Goal: Task Accomplishment & Management: Use online tool/utility

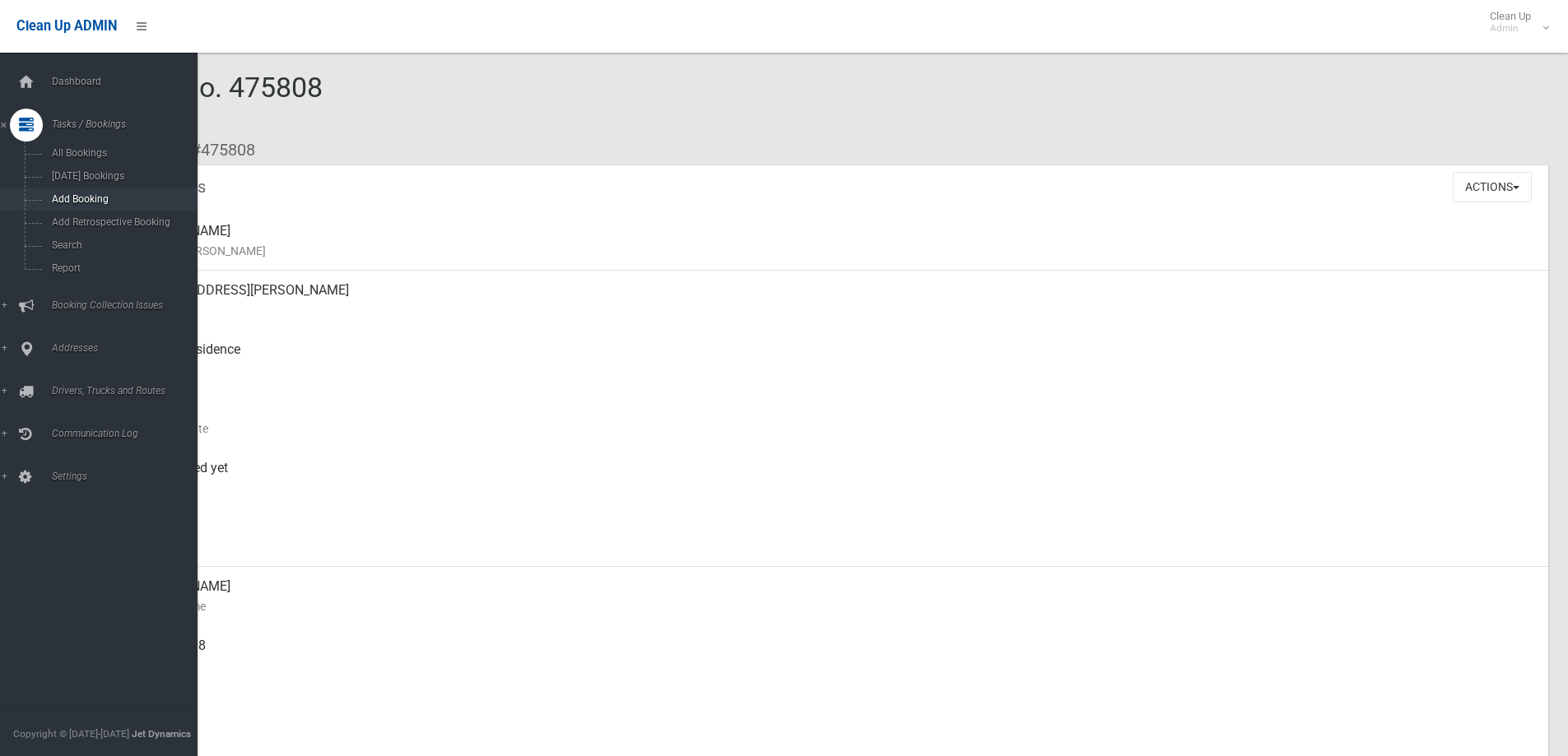
scroll to position [412, 0]
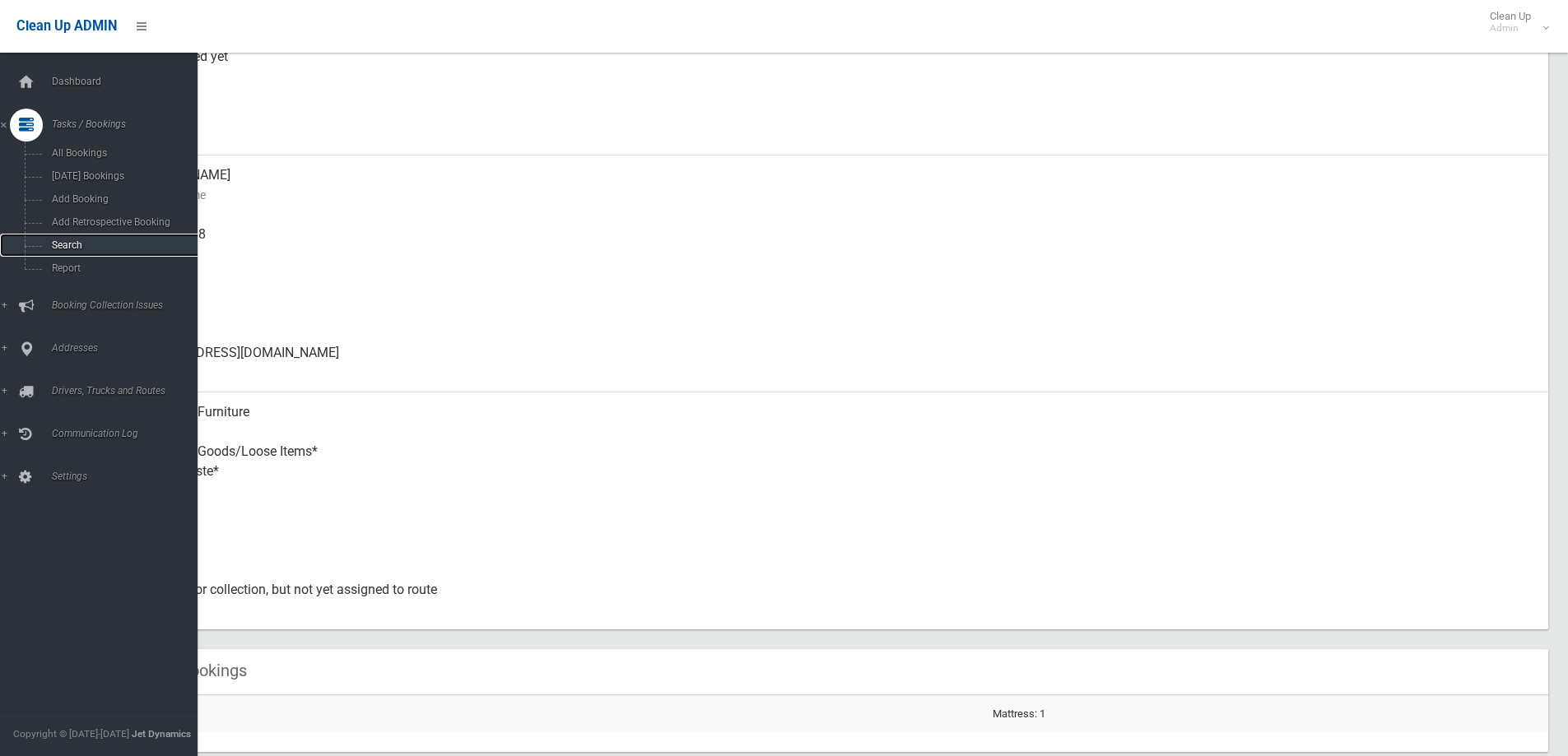
click at [68, 241] on span "Search" at bounding box center [121, 245] width 149 height 11
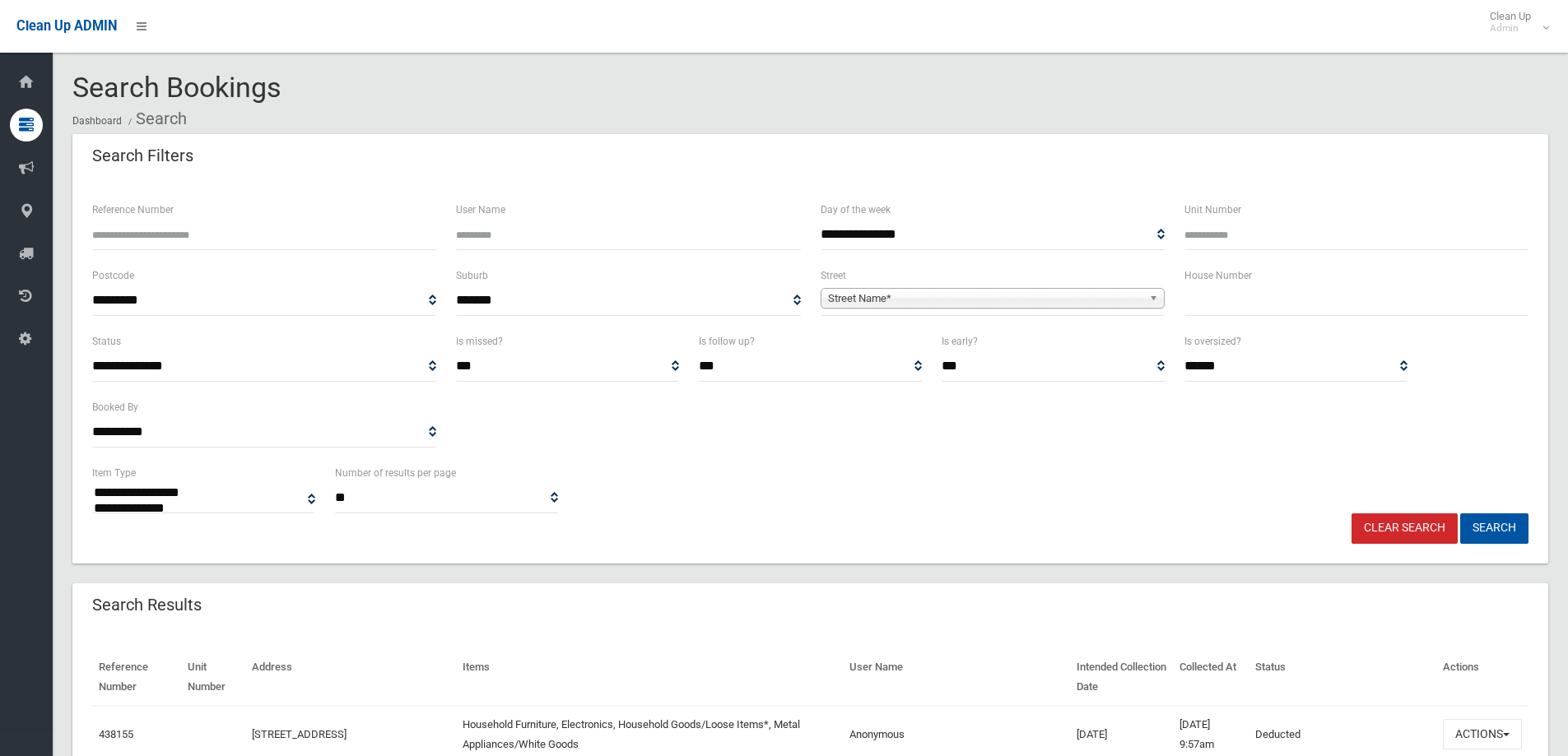
select select
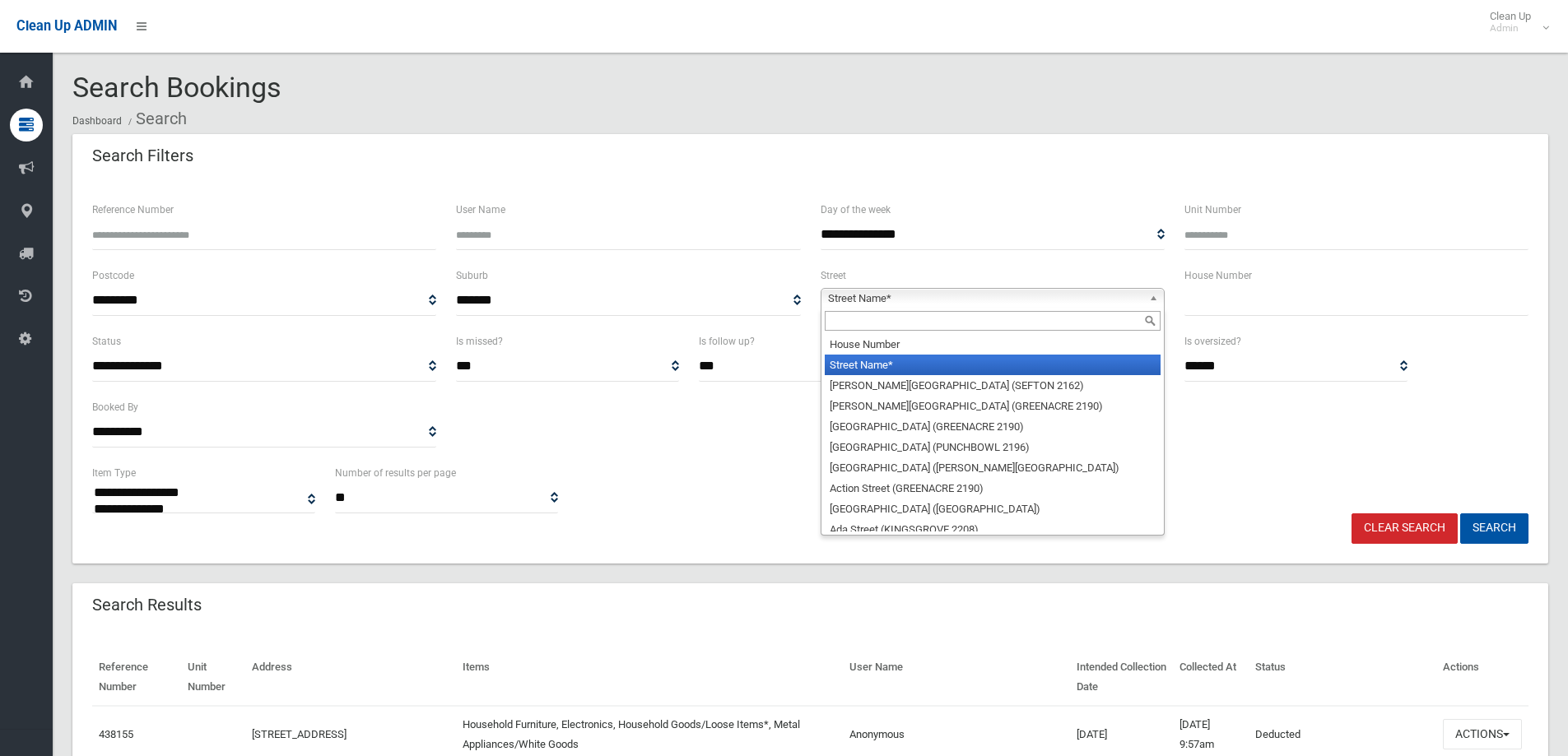
click at [938, 292] on span "Street Name*" at bounding box center [984, 298] width 314 height 20
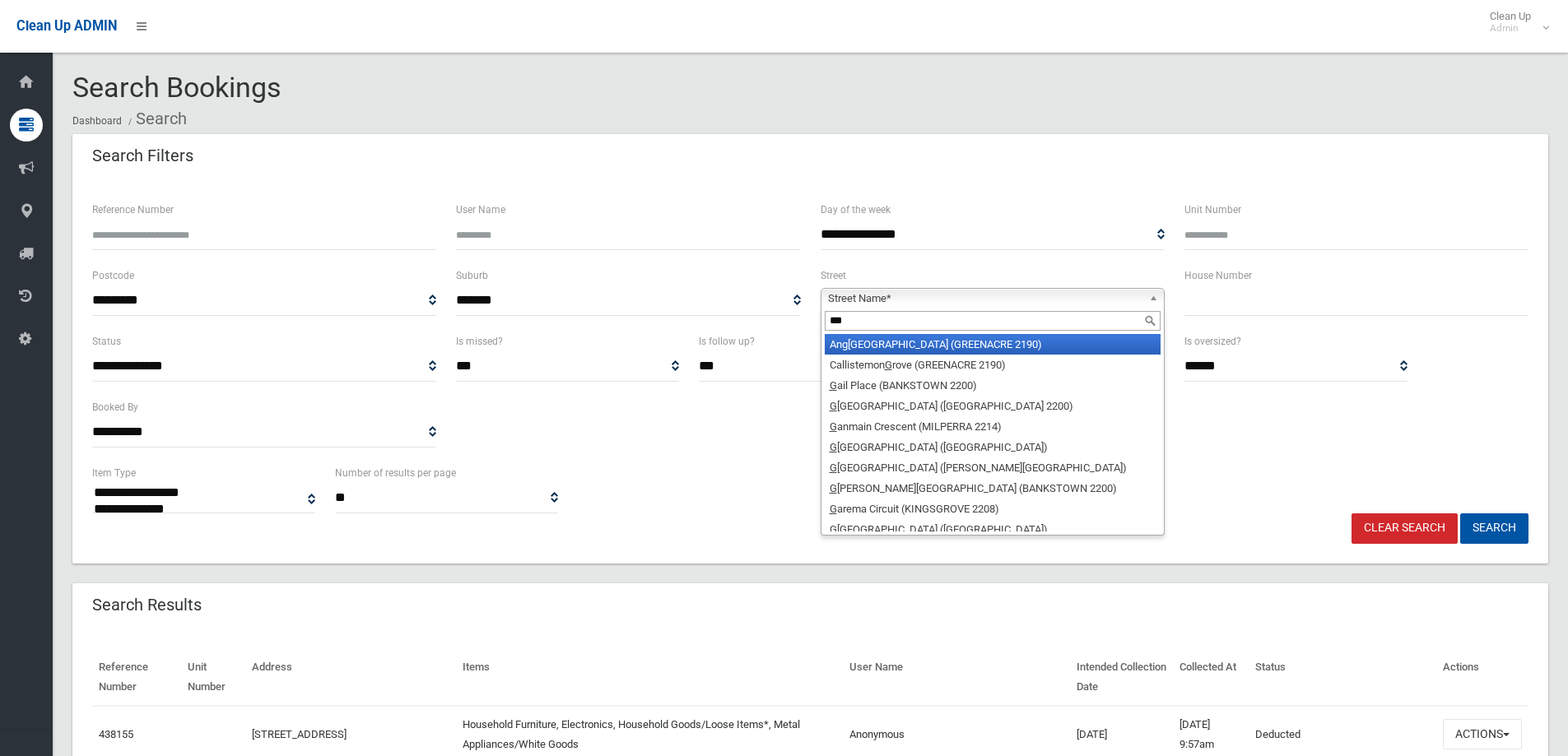
type input "****"
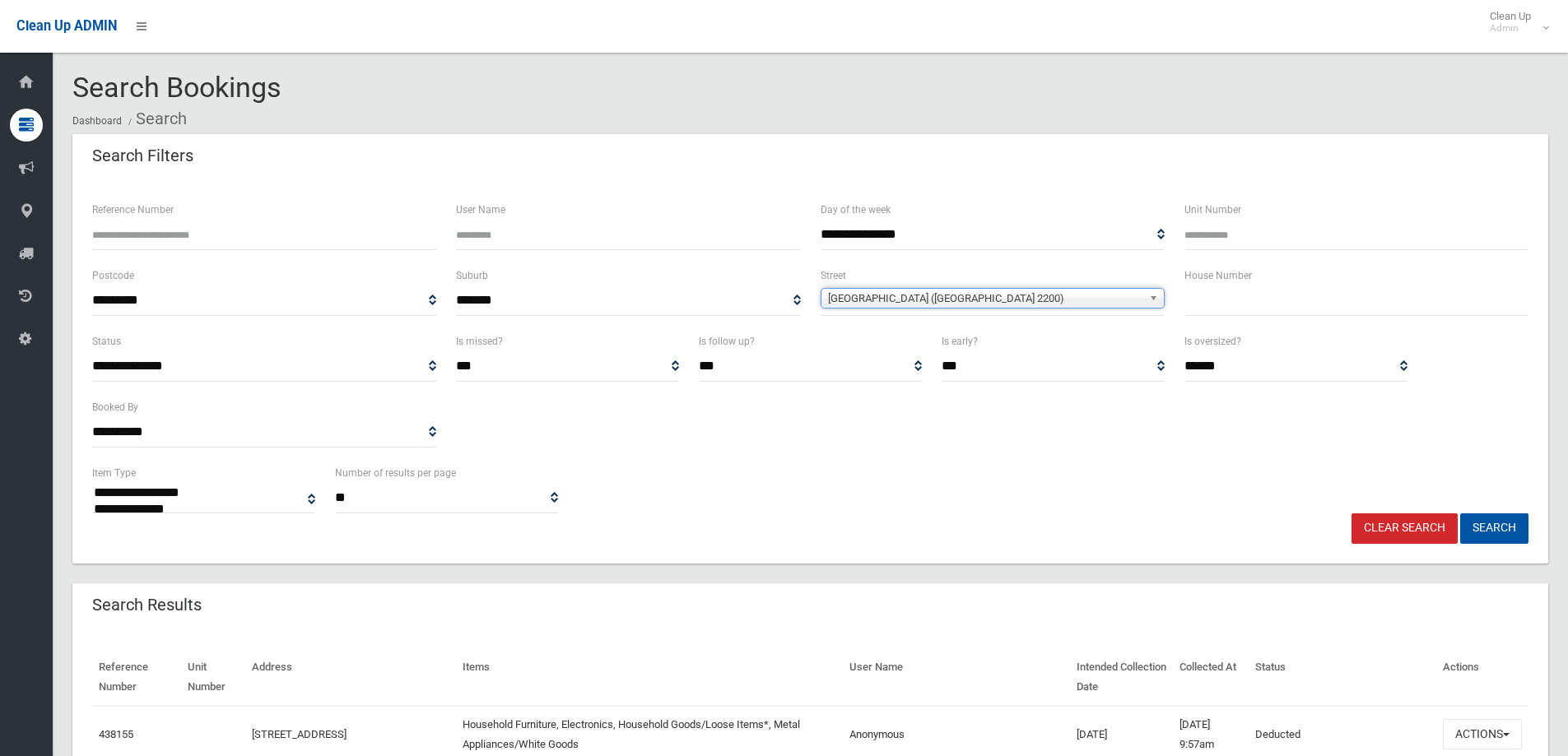
click at [1232, 304] on input "text" at bounding box center [1356, 300] width 344 height 31
type input "**"
click at [1460, 514] on button "Search" at bounding box center [1493, 529] width 68 height 31
click at [1032, 301] on span "Gallipoli Street (CONDELL PARK 2200)" at bounding box center [984, 298] width 314 height 20
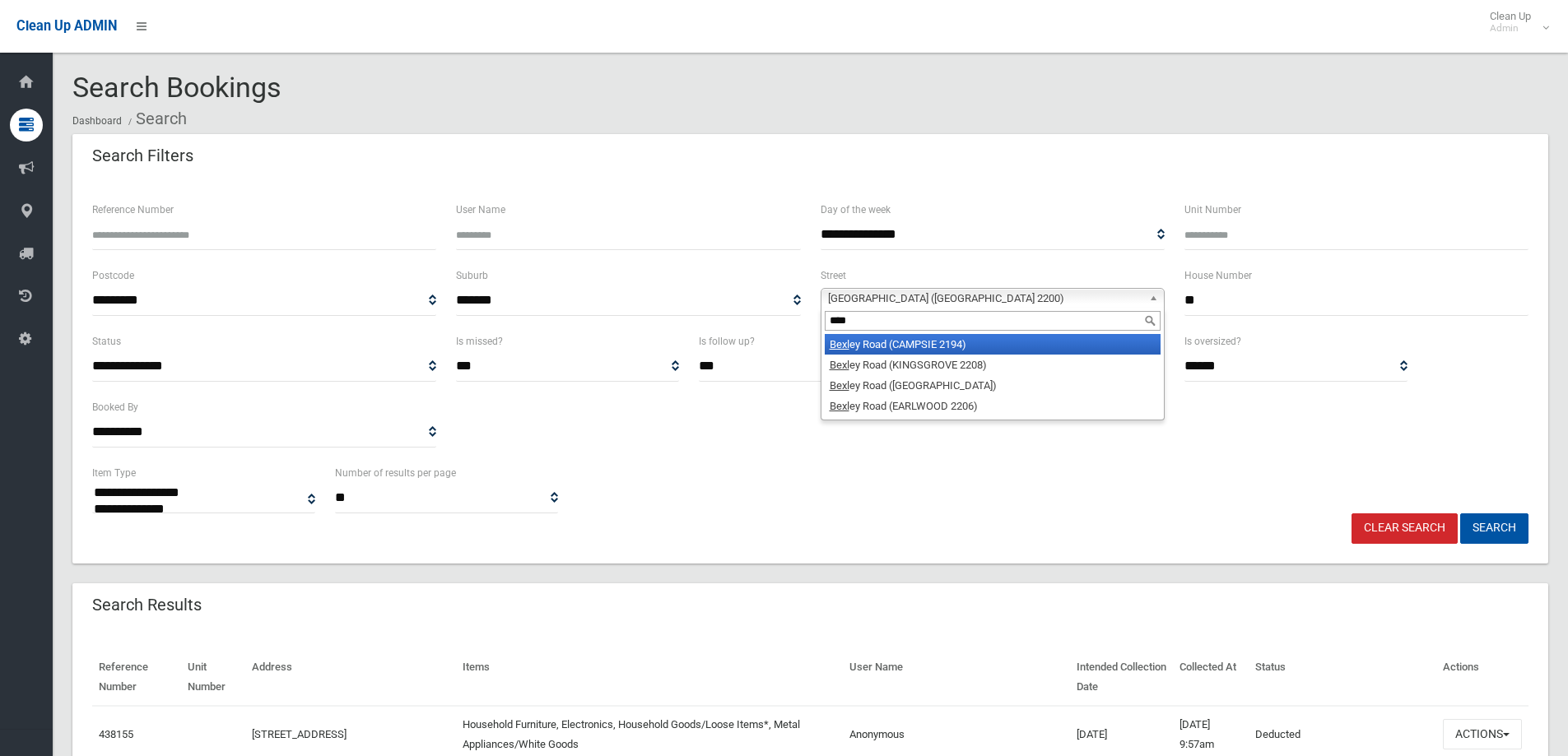
type input "****"
click at [1044, 344] on li "Bexl ey Road (CAMPSIE 2194)" at bounding box center [993, 344] width 336 height 21
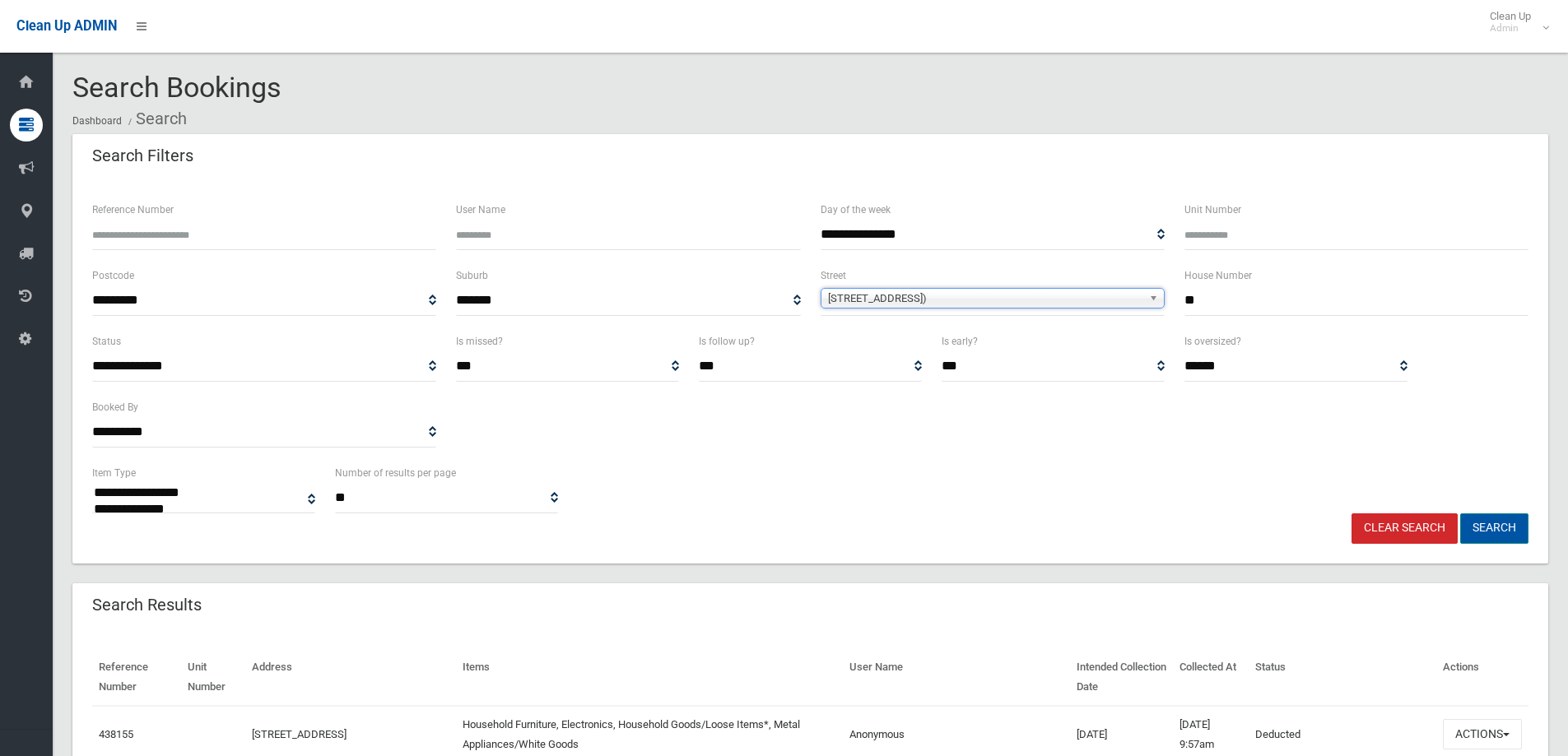
click at [1502, 536] on button "Search" at bounding box center [1493, 529] width 68 height 31
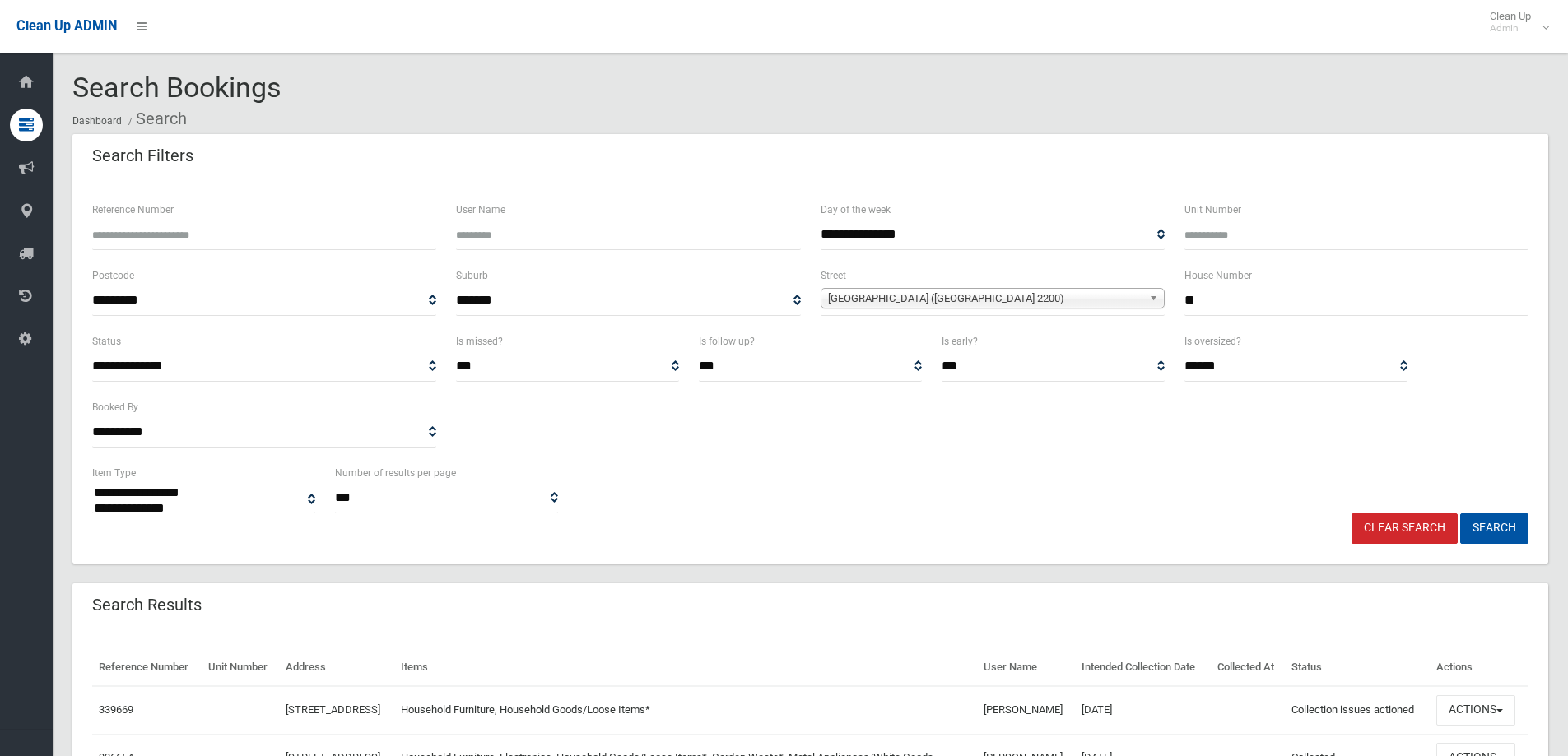
select select
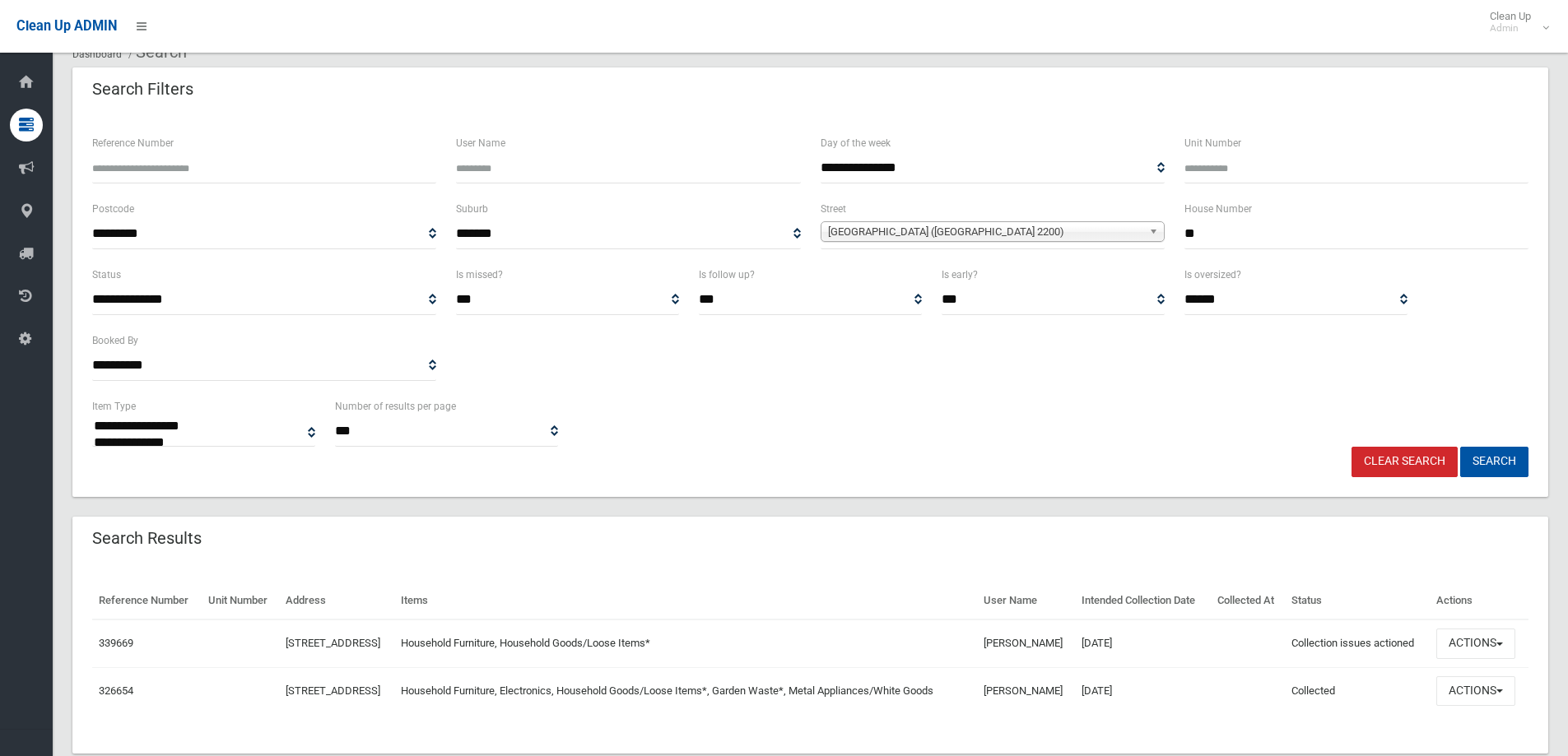
scroll to position [143, 0]
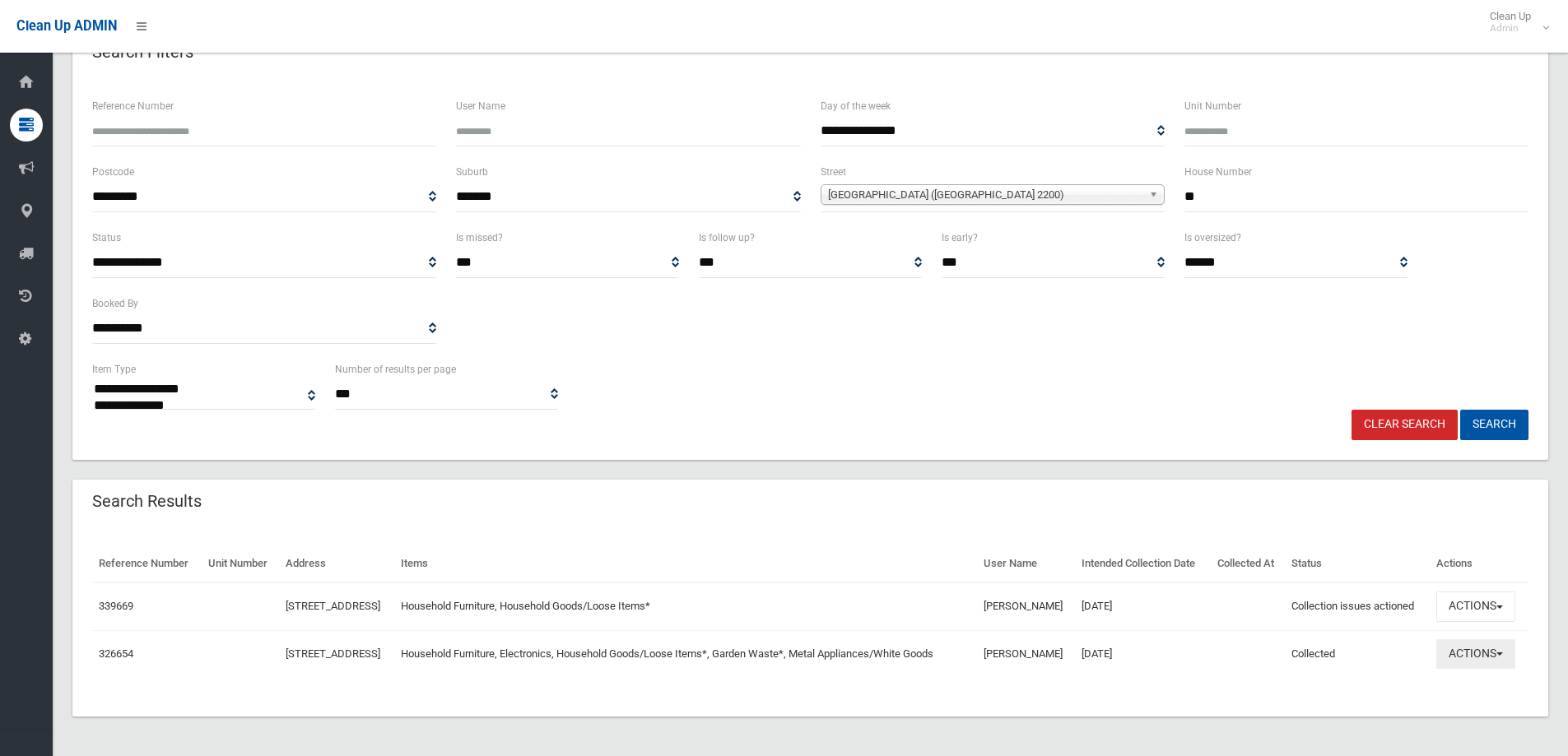
click at [1465, 653] on button "Actions" at bounding box center [1476, 654] width 79 height 31
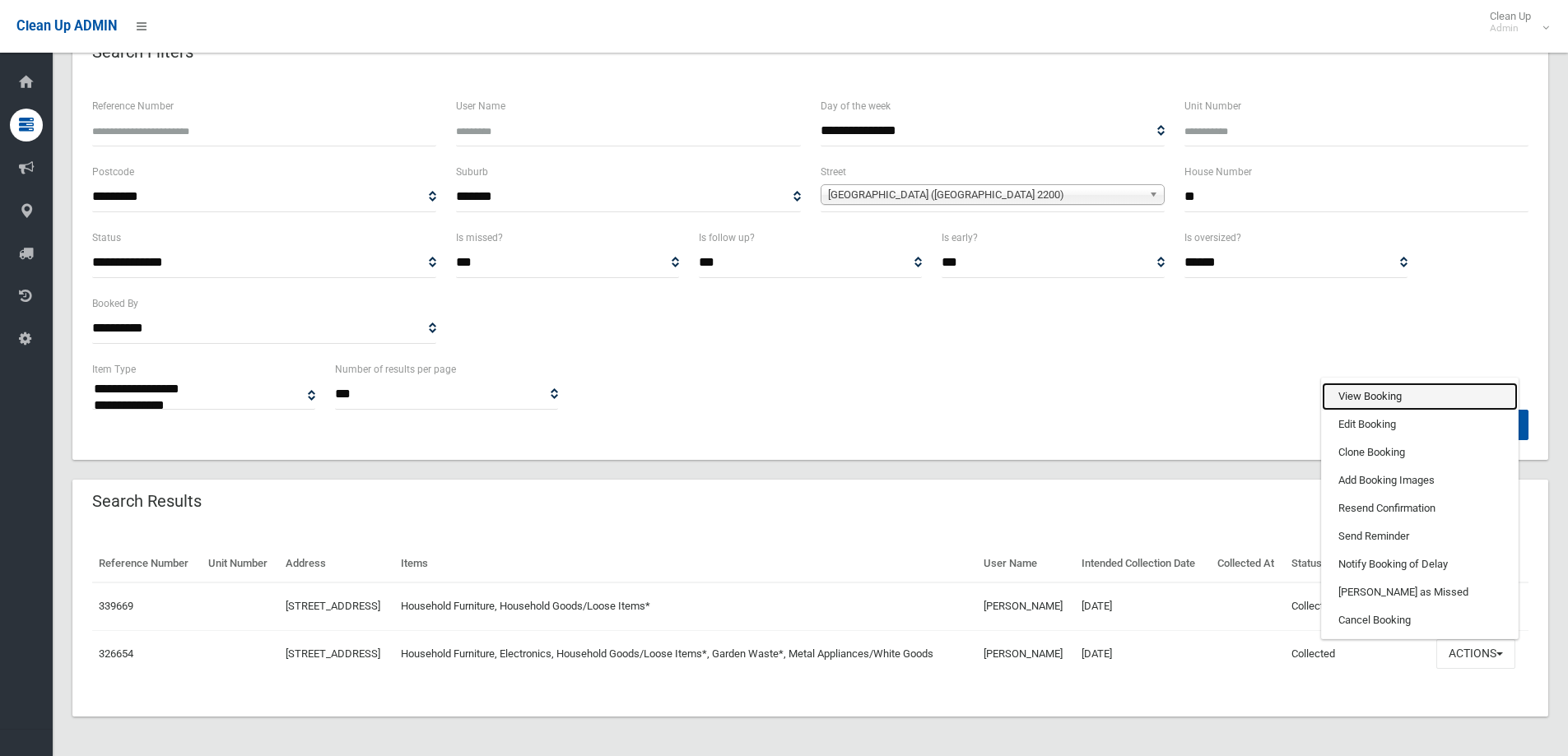
click at [1386, 392] on link "View Booking" at bounding box center [1420, 397] width 196 height 28
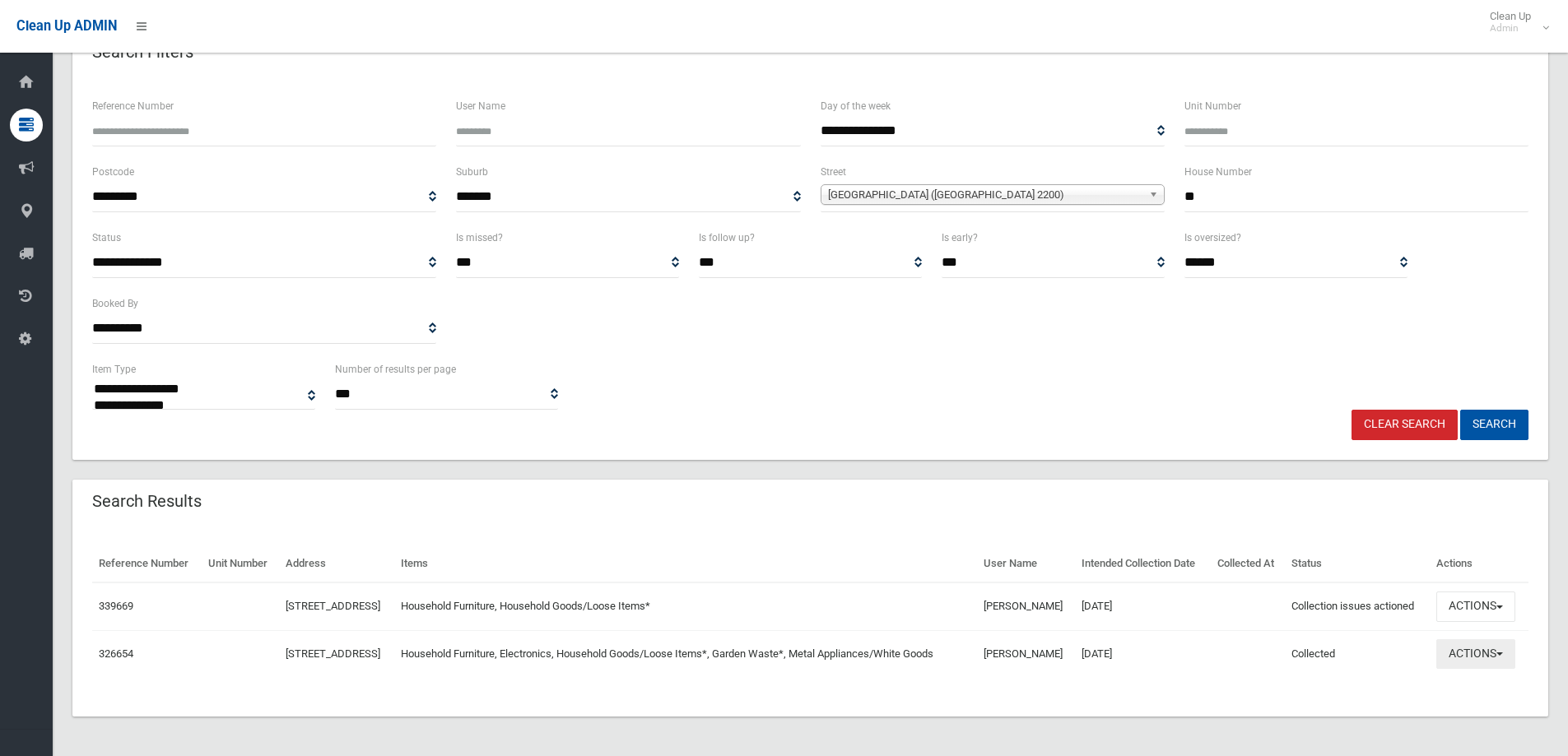
click at [1492, 663] on button "Actions" at bounding box center [1476, 654] width 79 height 31
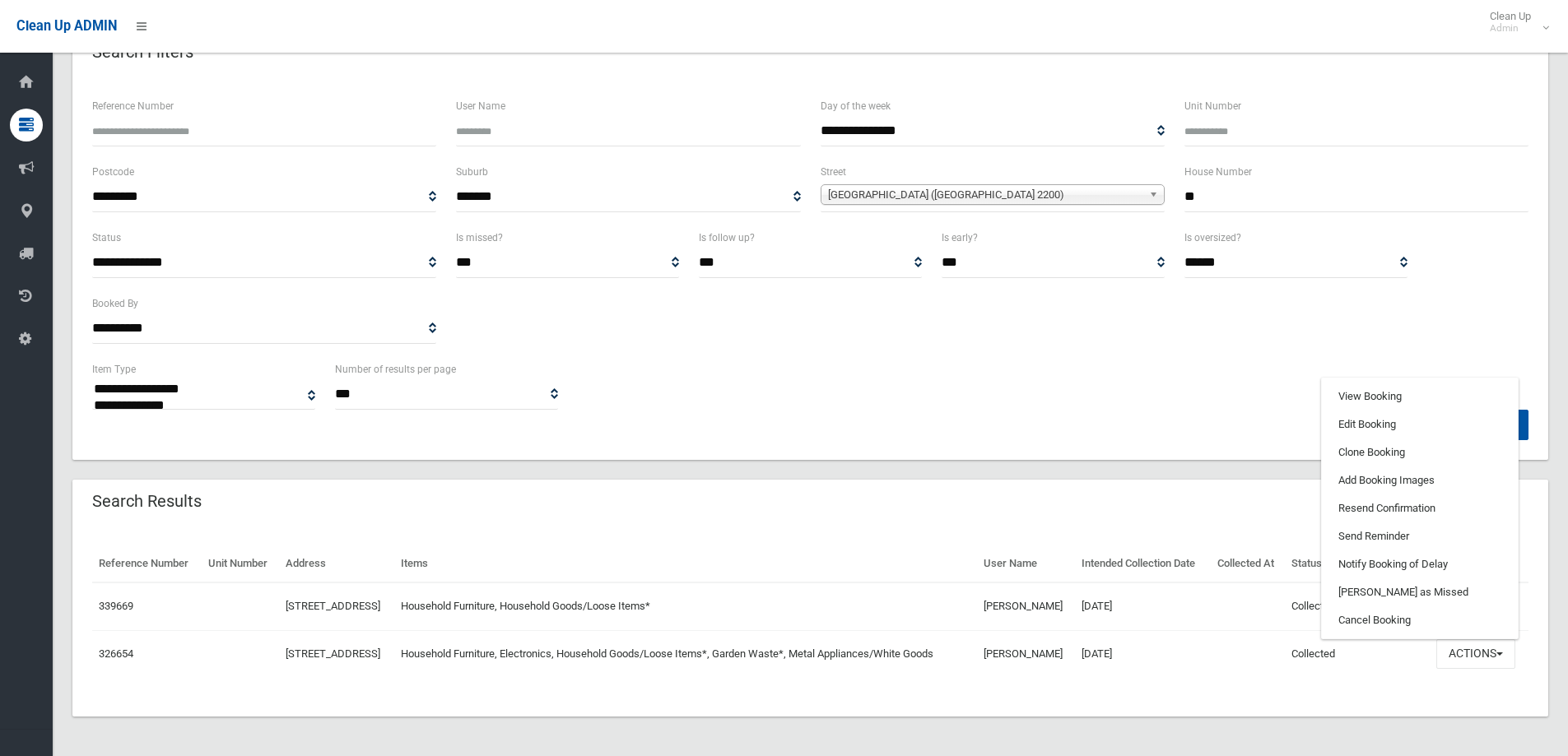
click at [1155, 417] on div "**********" at bounding box center [810, 268] width 1476 height 383
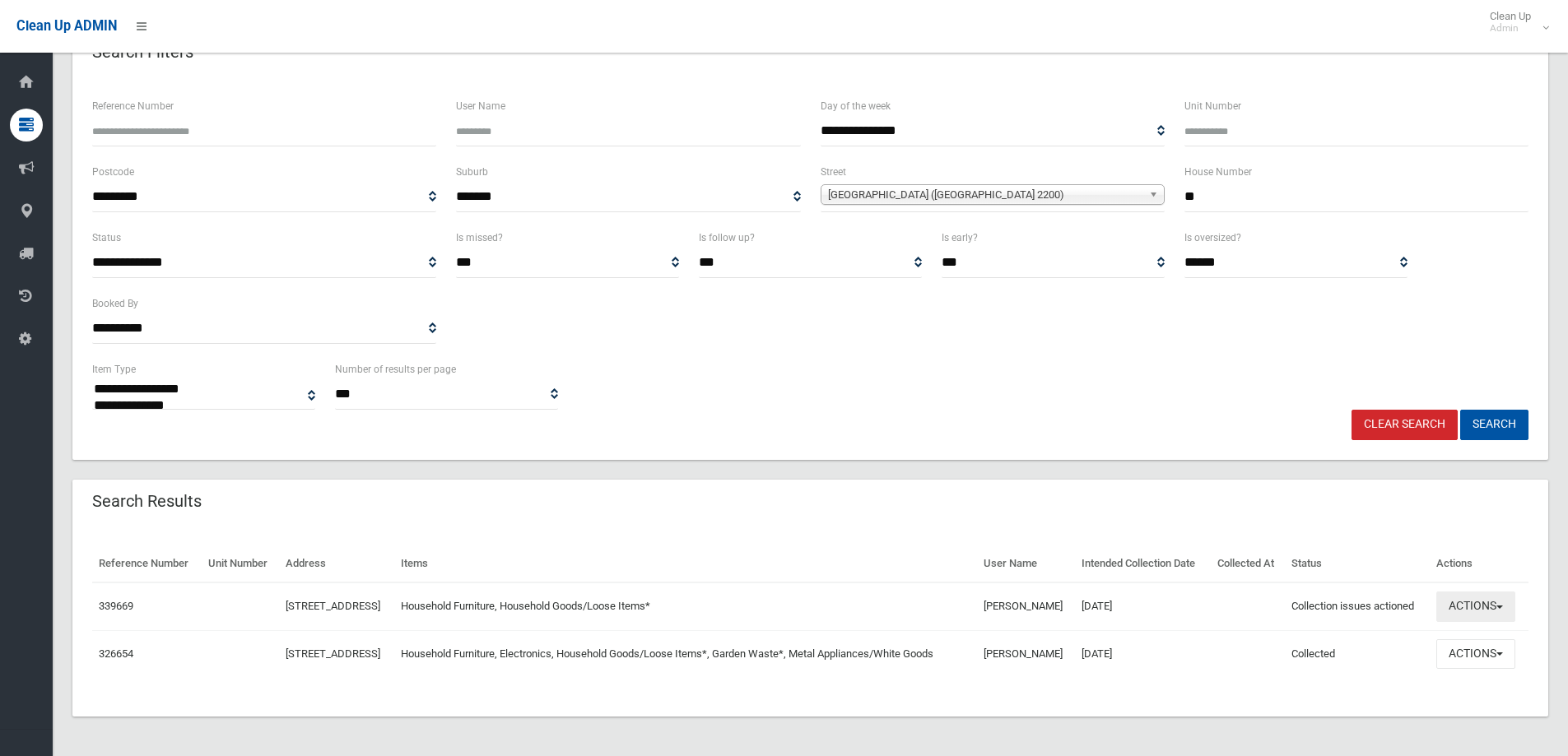
click at [1489, 593] on button "Actions" at bounding box center [1476, 607] width 79 height 31
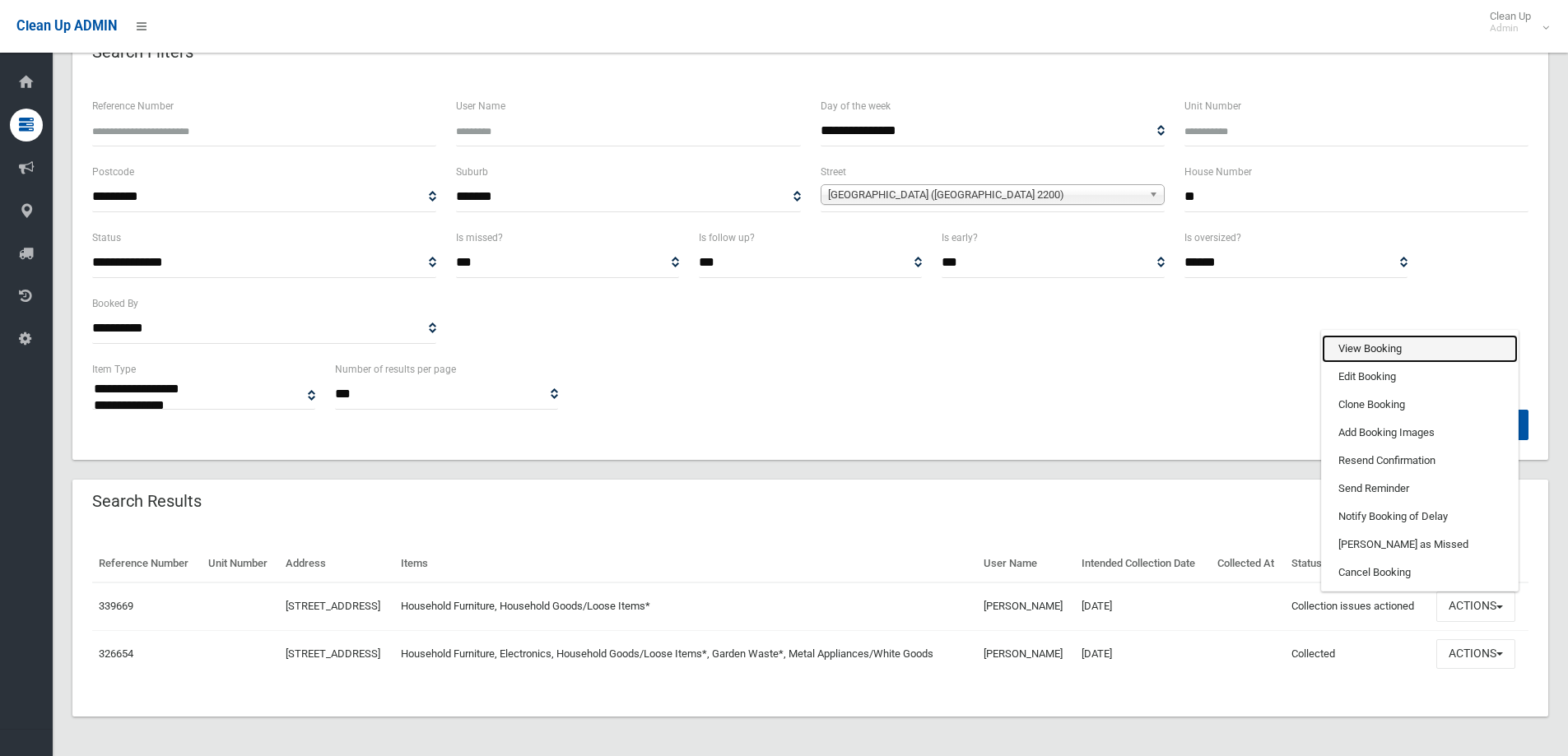
click at [1404, 340] on link "View Booking" at bounding box center [1420, 349] width 196 height 28
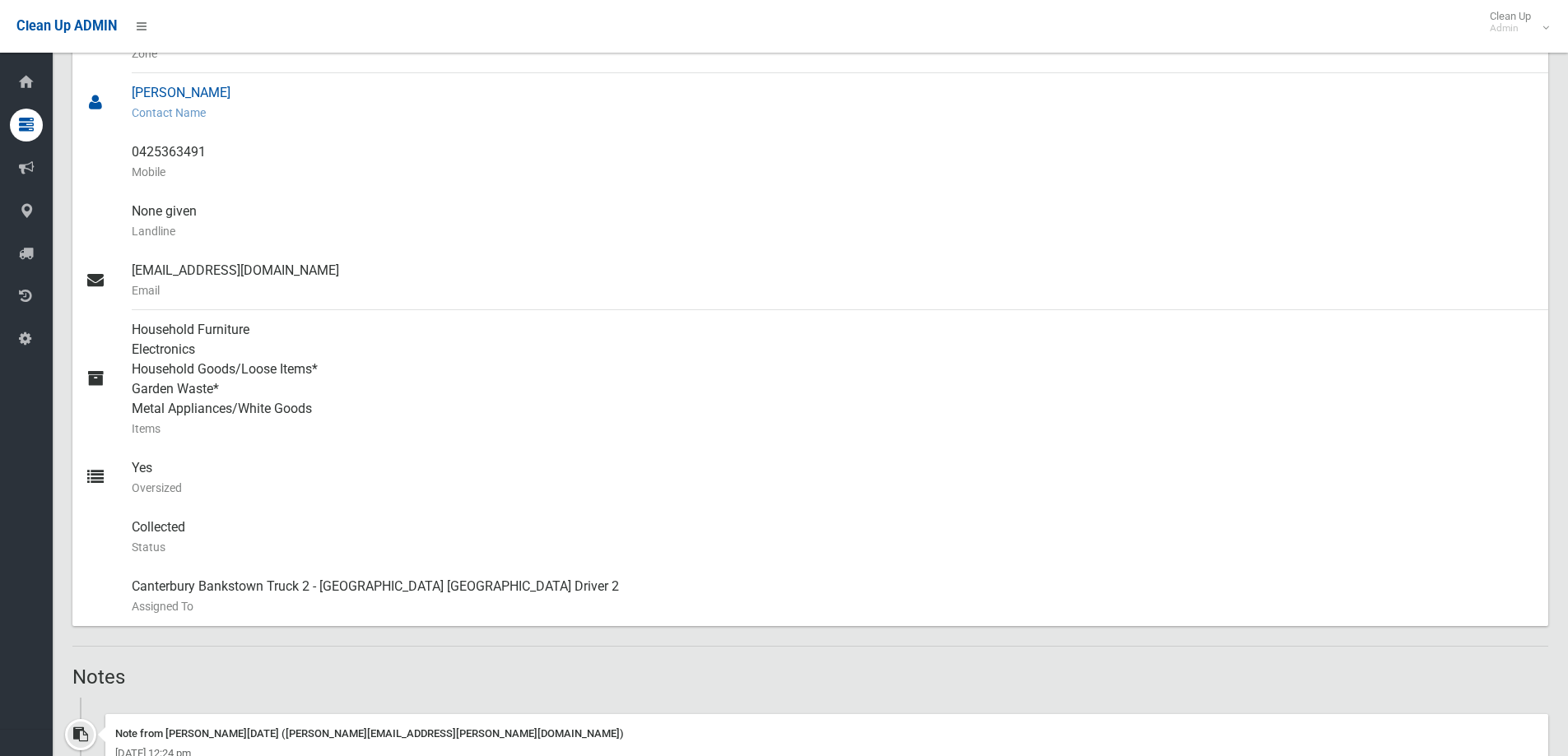
scroll to position [905, 0]
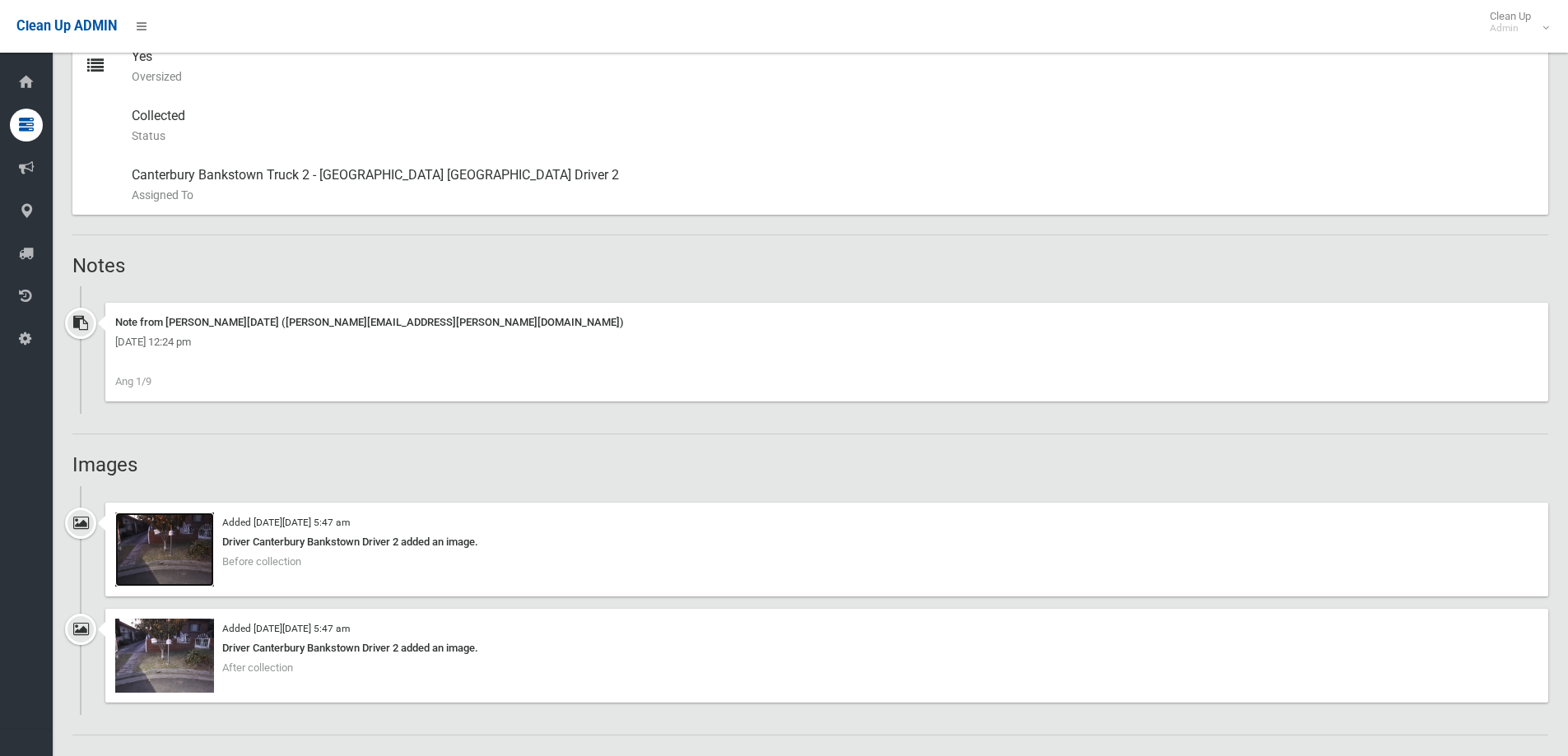
click at [182, 565] on img at bounding box center [165, 549] width 99 height 74
click at [159, 686] on img at bounding box center [165, 655] width 99 height 74
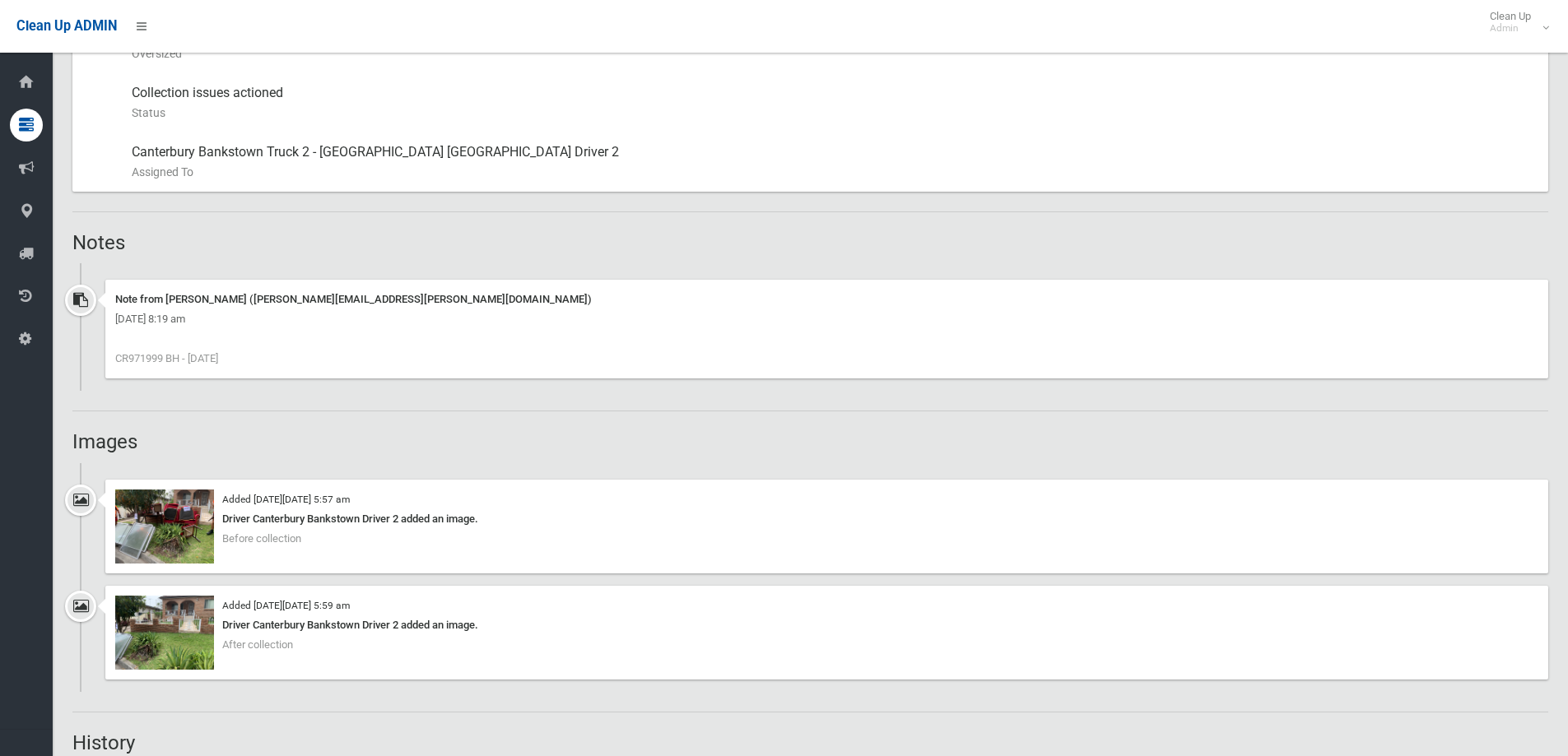
scroll to position [1070, 0]
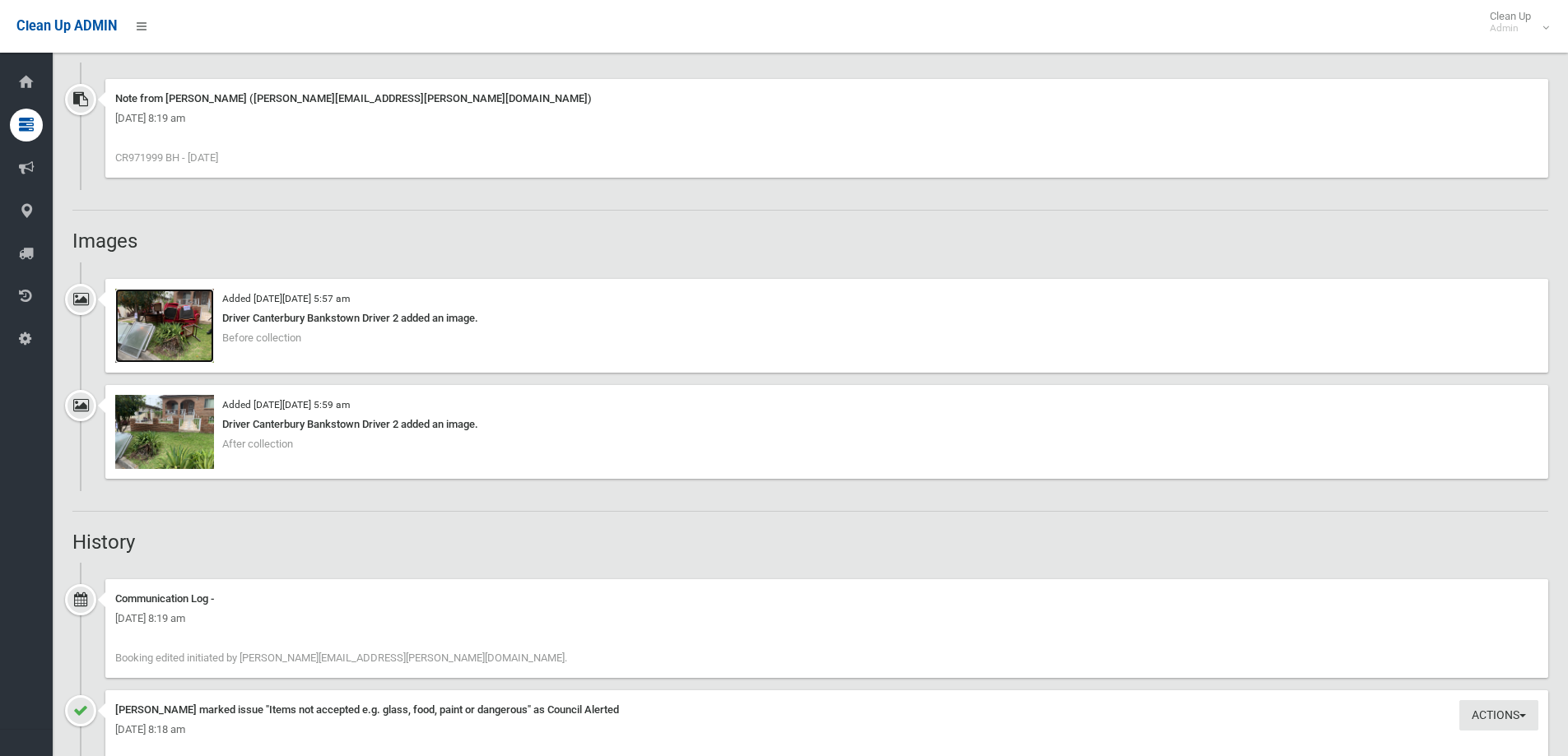
click at [188, 336] on img at bounding box center [165, 325] width 99 height 74
click at [144, 305] on img at bounding box center [165, 325] width 99 height 74
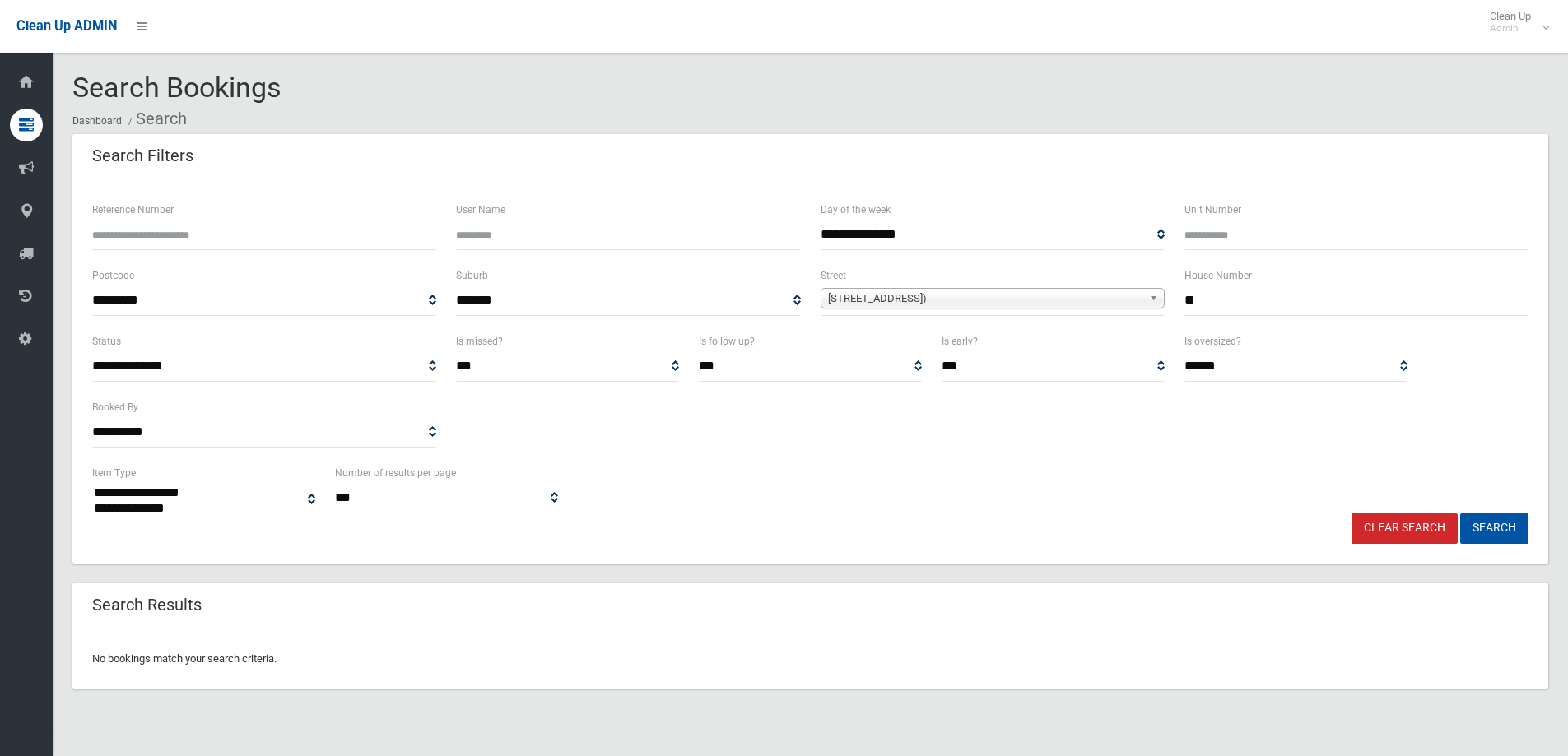
select select
